Goal: Transaction & Acquisition: Obtain resource

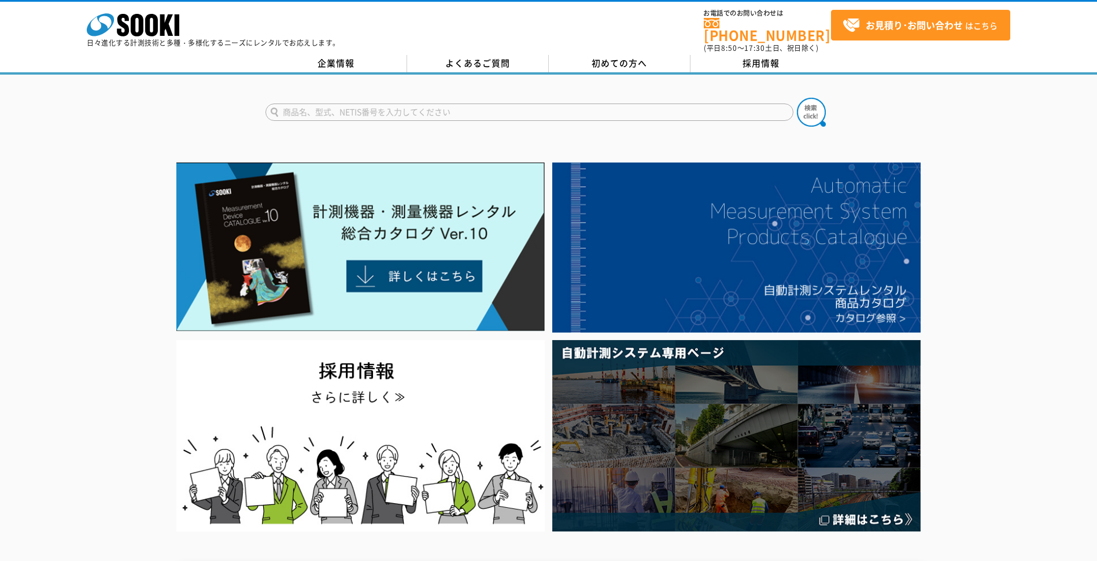
click at [339, 103] on input "text" at bounding box center [529, 111] width 528 height 17
type input "鉄筋探査機"
click at [804, 111] on img at bounding box center [811, 112] width 29 height 29
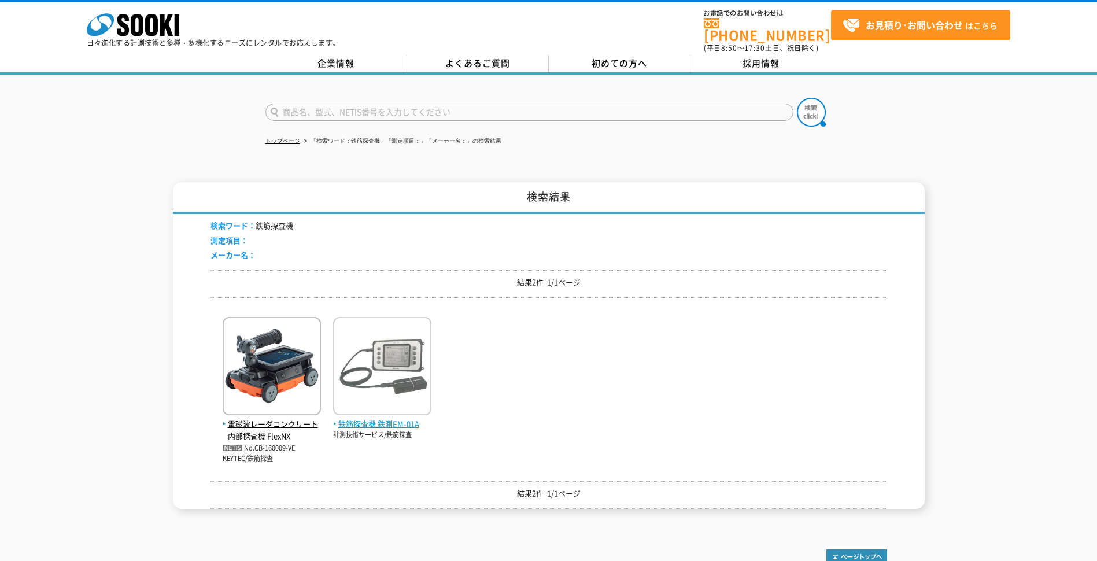
click at [430, 373] on img at bounding box center [382, 367] width 98 height 101
click at [400, 369] on img at bounding box center [382, 367] width 98 height 101
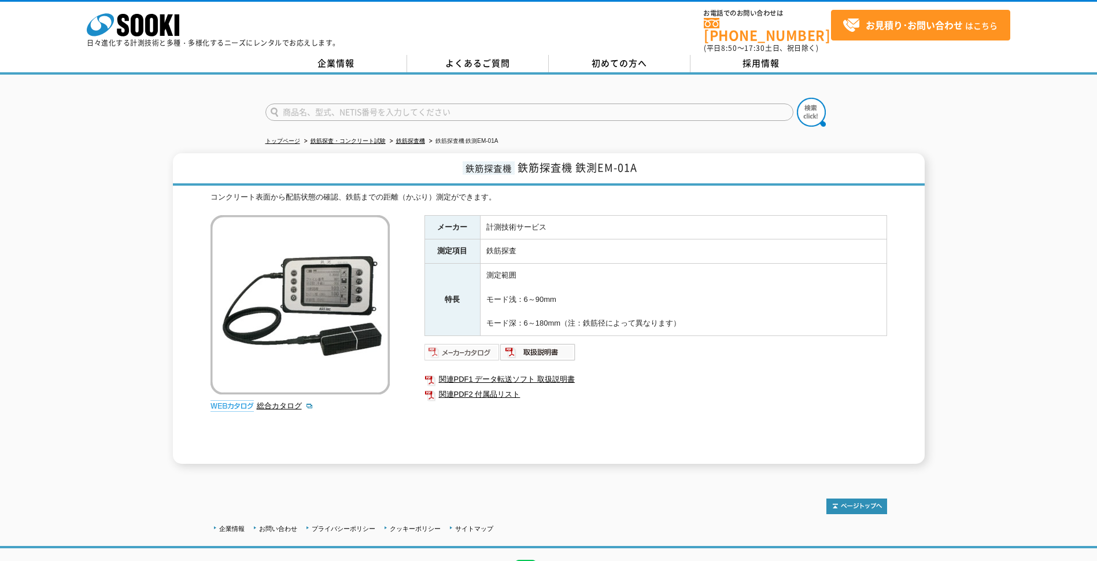
click at [451, 343] on img at bounding box center [462, 352] width 76 height 19
click at [463, 349] on img at bounding box center [462, 352] width 76 height 19
